Goal: Information Seeking & Learning: Learn about a topic

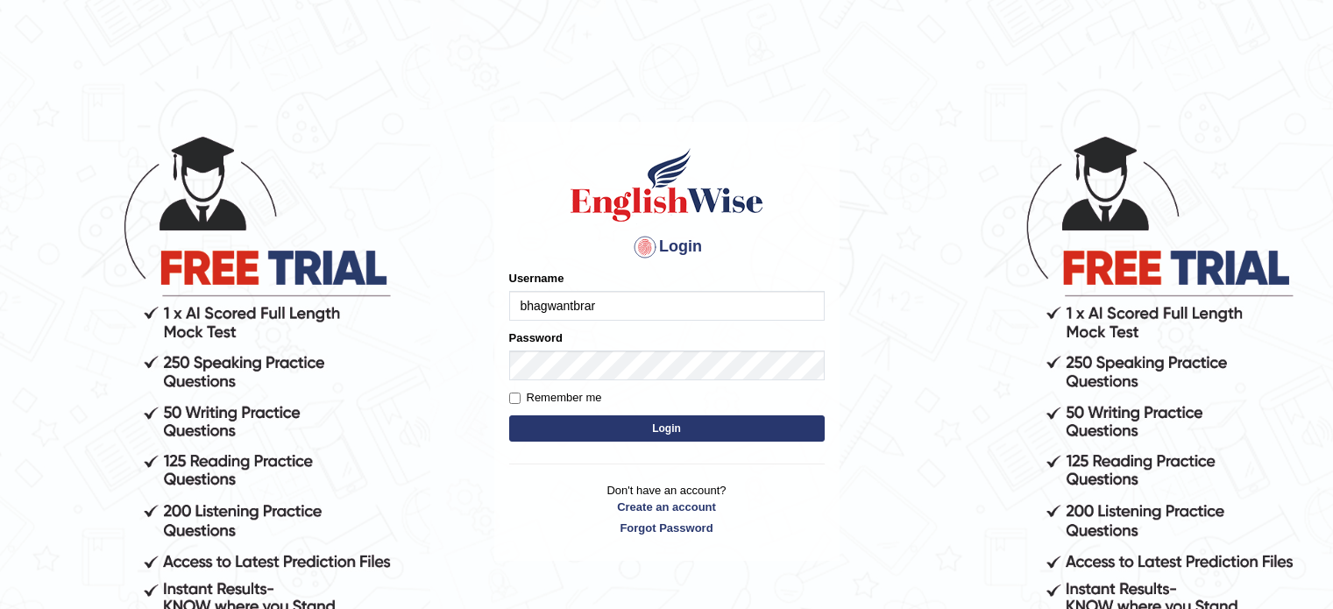
click at [725, 433] on button "Login" at bounding box center [667, 428] width 316 height 26
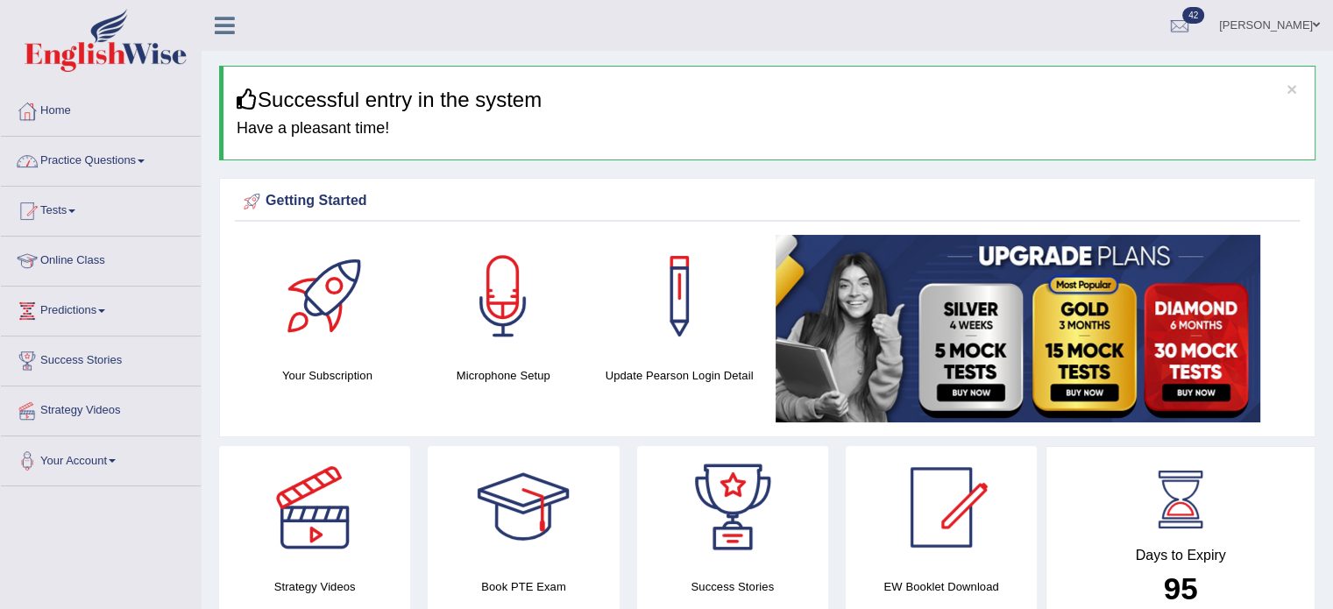
click at [91, 159] on link "Practice Questions" at bounding box center [101, 159] width 200 height 44
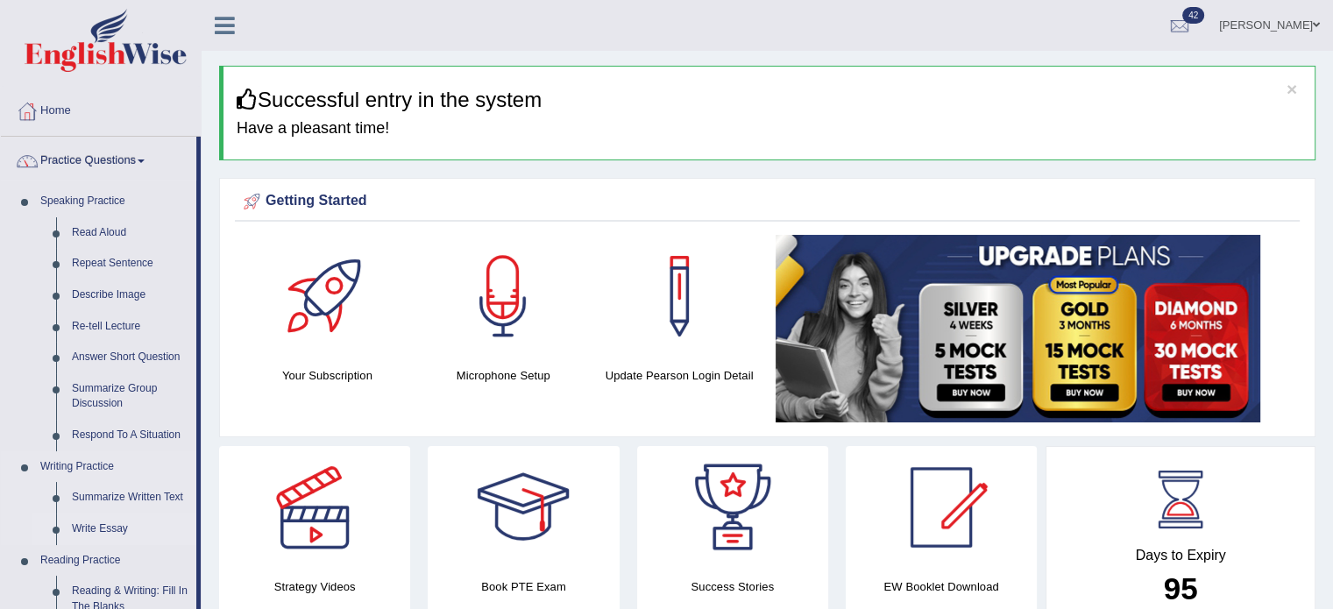
click at [106, 528] on link "Write Essay" at bounding box center [130, 530] width 132 height 32
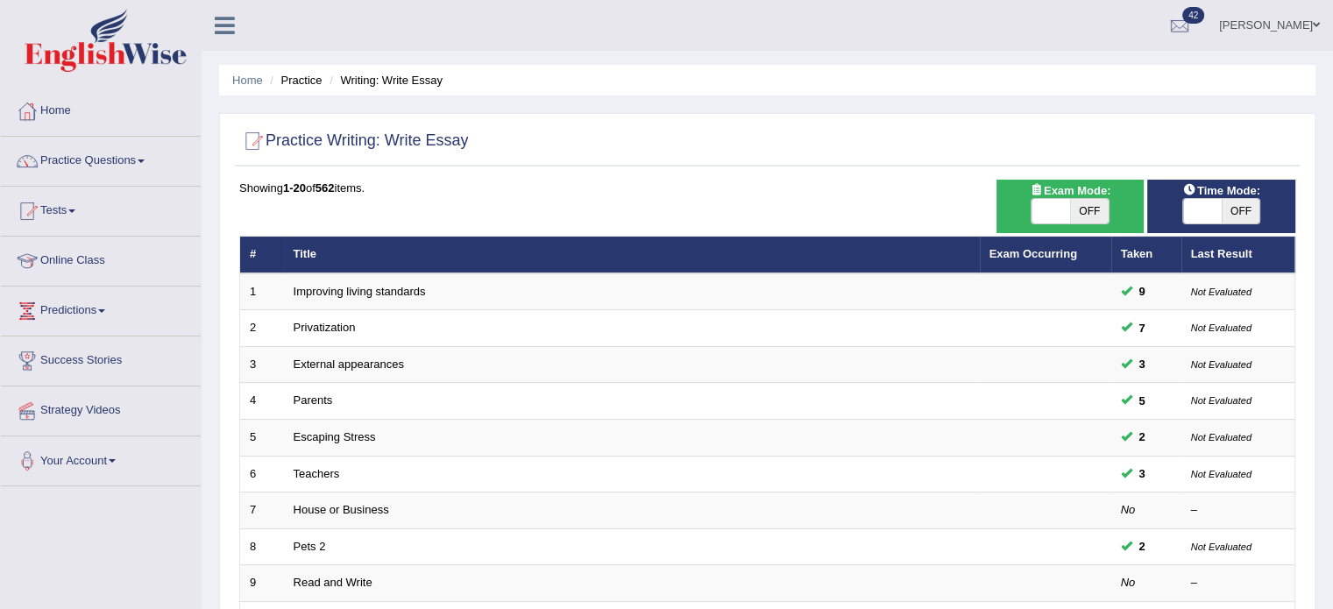
click at [351, 287] on link "Improving living standards" at bounding box center [360, 291] width 132 height 13
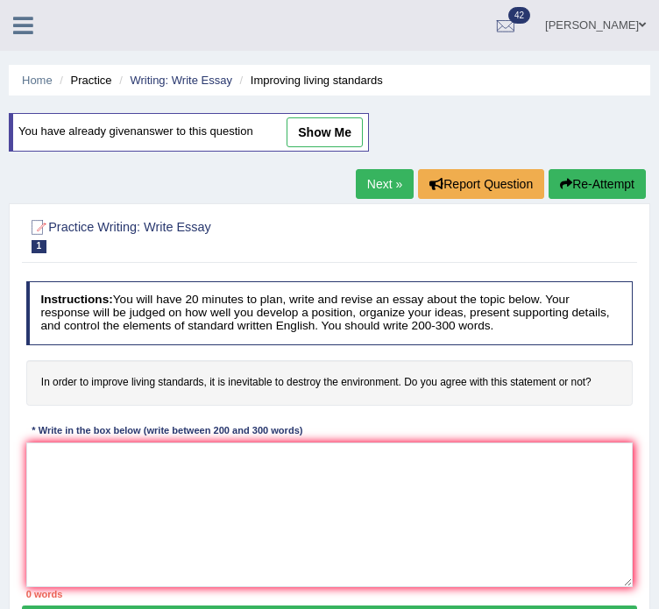
click at [600, 375] on h4 "In order to improve living standards, it is inevitable to destroy the environme…" at bounding box center [329, 383] width 607 height 46
click at [365, 174] on link "Next »" at bounding box center [385, 184] width 58 height 30
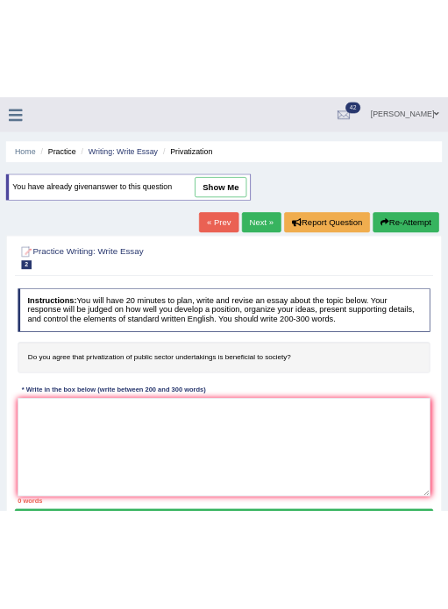
scroll to position [88, 0]
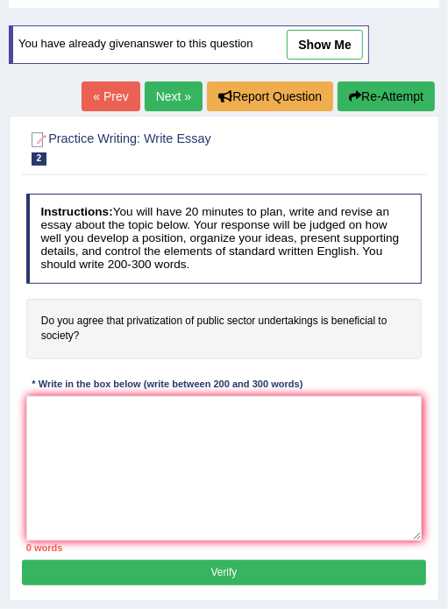
click at [182, 90] on link "Next »" at bounding box center [174, 97] width 58 height 30
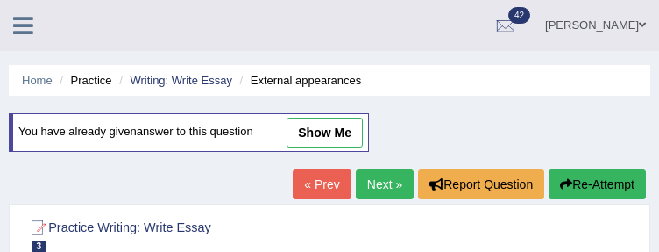
click at [368, 185] on link "Next »" at bounding box center [385, 184] width 58 height 30
